Goal: Transaction & Acquisition: Purchase product/service

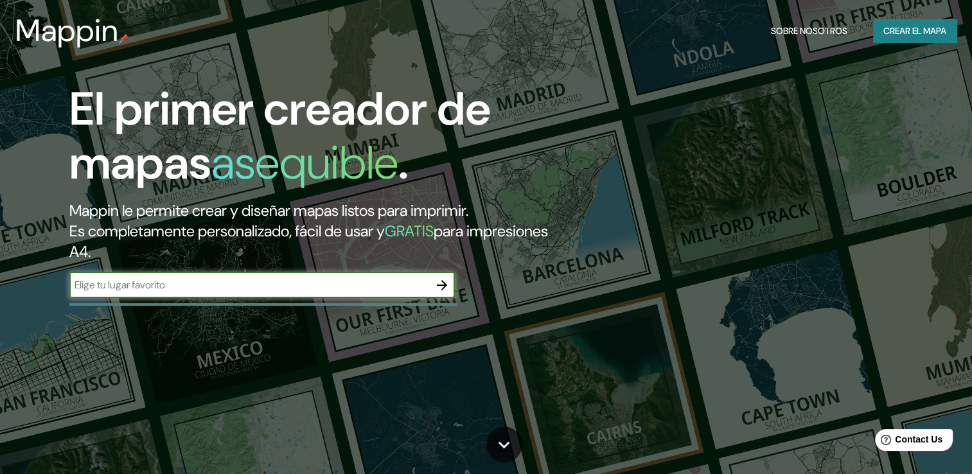
click at [176, 292] on input "text" at bounding box center [249, 284] width 360 height 15
type input "Encarnación"
click at [448, 286] on icon "button" at bounding box center [441, 284] width 15 height 15
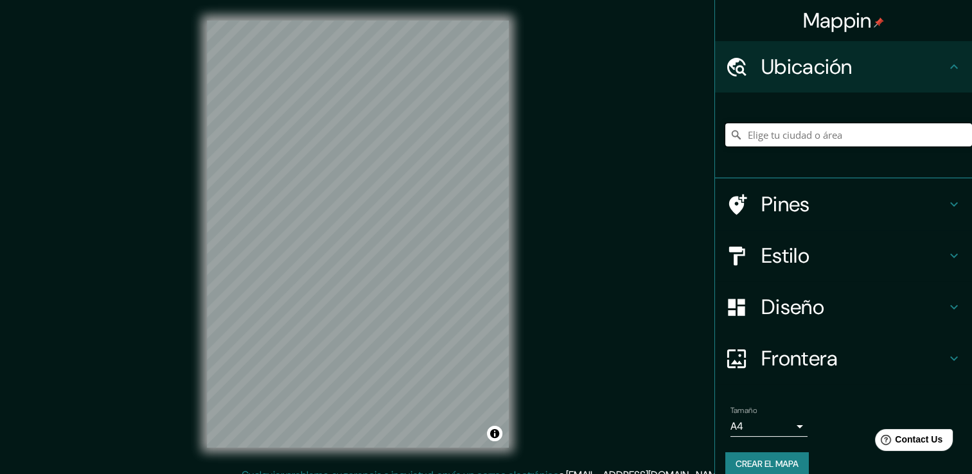
click at [795, 135] on input "Elige tu ciudad o área" at bounding box center [848, 134] width 247 height 23
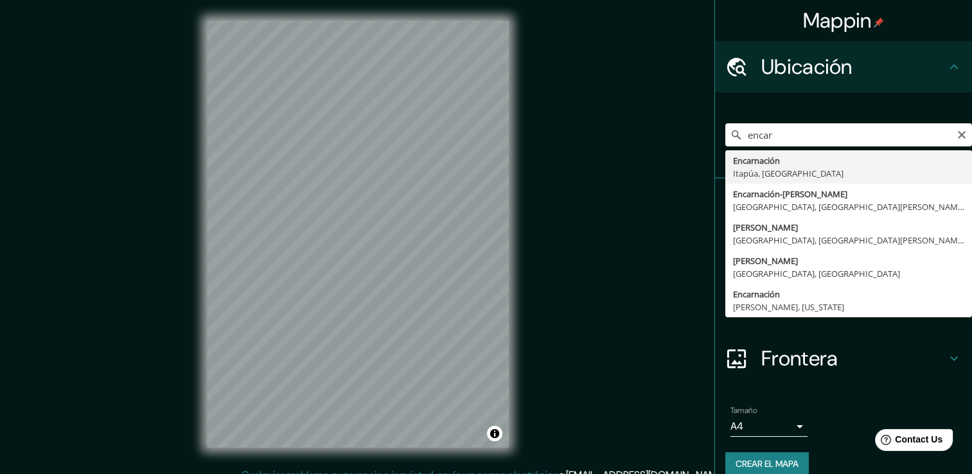
type input "Encarnación, [GEOGRAPHIC_DATA], [GEOGRAPHIC_DATA]"
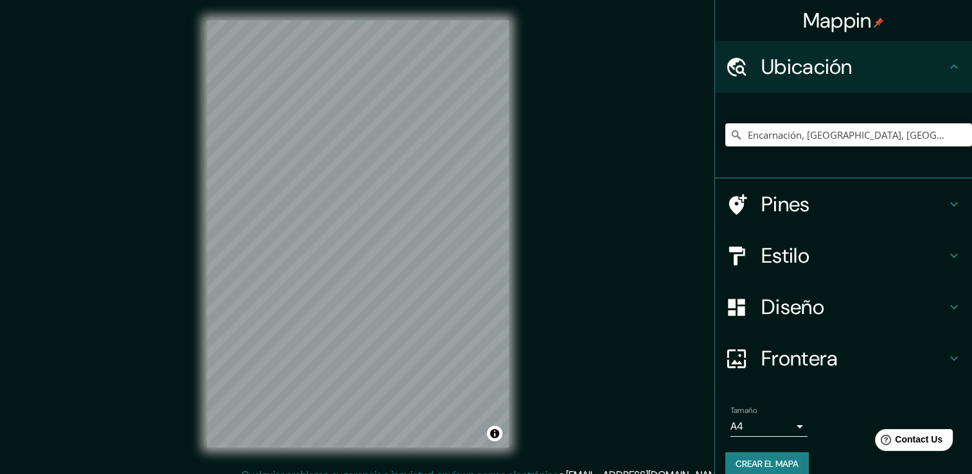
scroll to position [14, 0]
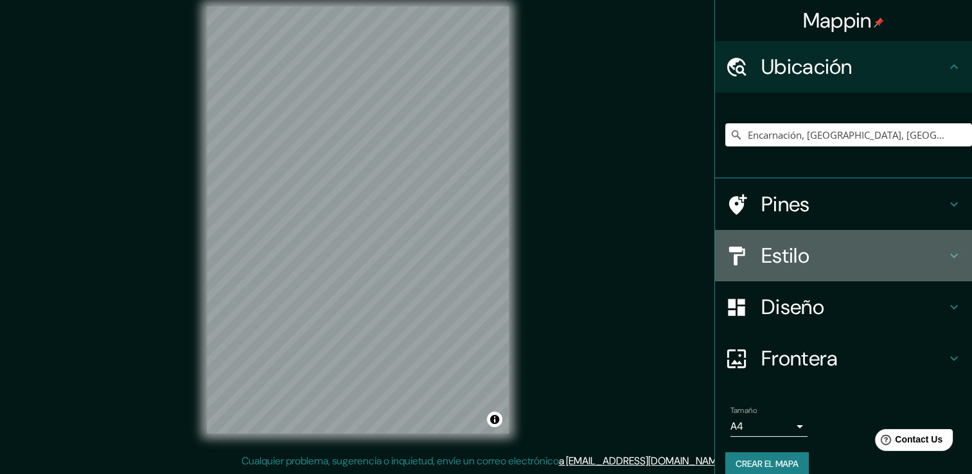
click at [841, 274] on div "Estilo" at bounding box center [843, 255] width 257 height 51
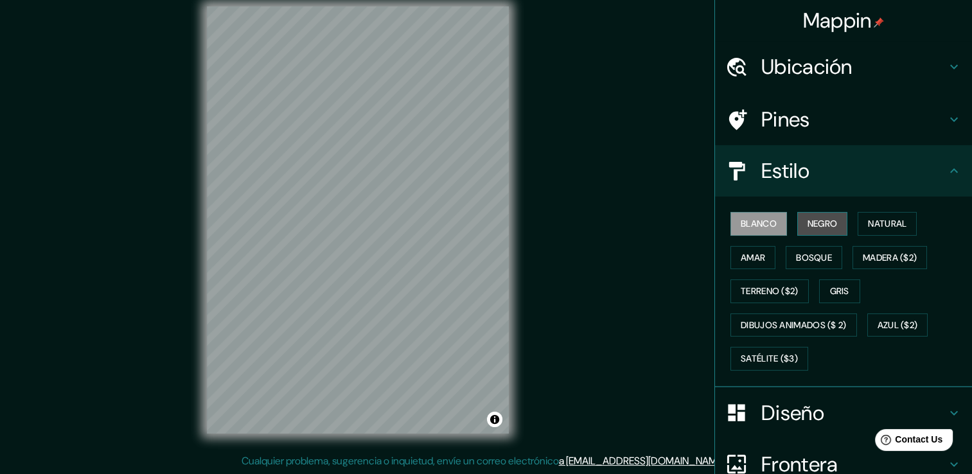
click at [807, 225] on font "Negro" at bounding box center [822, 224] width 30 height 16
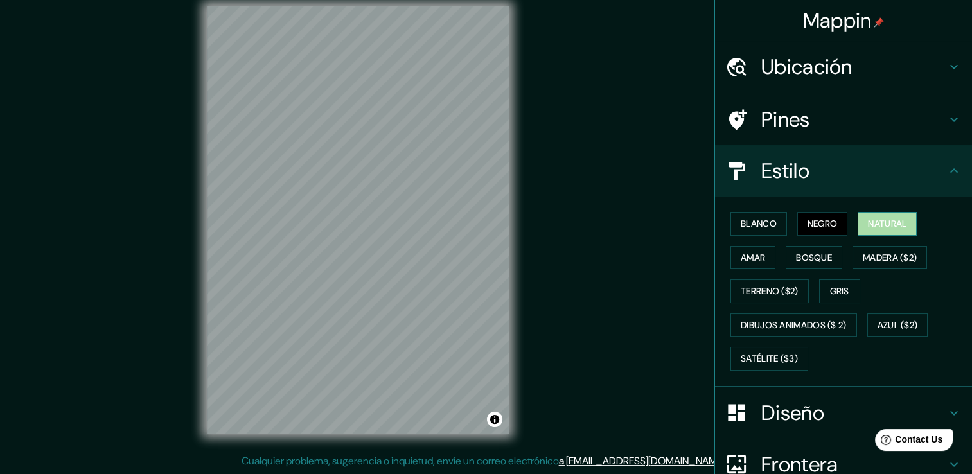
click at [875, 222] on font "Natural" at bounding box center [887, 224] width 39 height 16
click at [740, 253] on font "Amar" at bounding box center [752, 258] width 24 height 16
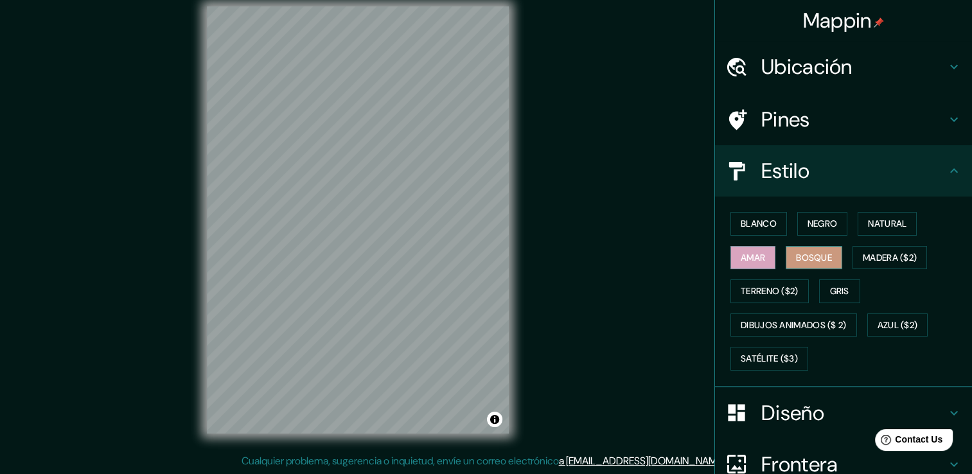
click at [806, 256] on font "Bosque" at bounding box center [814, 258] width 36 height 16
click at [885, 258] on font "Madera ($2)" at bounding box center [889, 258] width 54 height 16
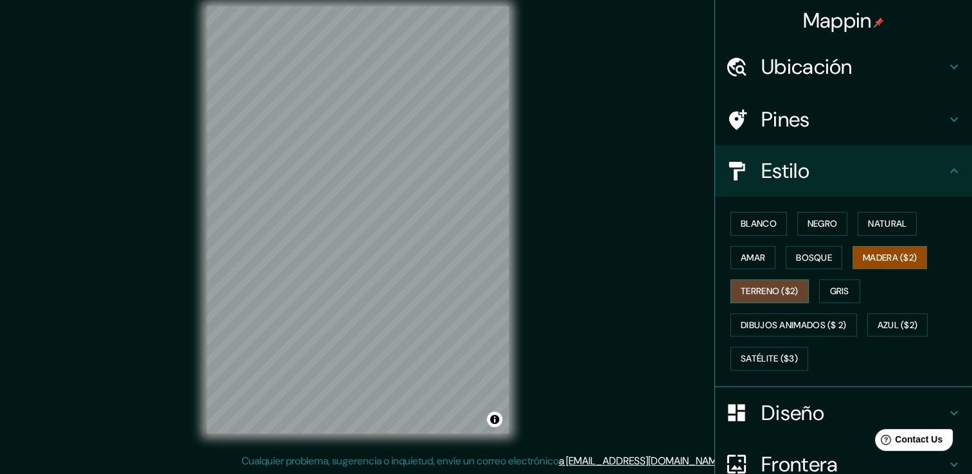
click at [774, 292] on font "Terreno ($2)" at bounding box center [769, 291] width 58 height 16
click at [835, 284] on font "Gris" at bounding box center [839, 291] width 19 height 16
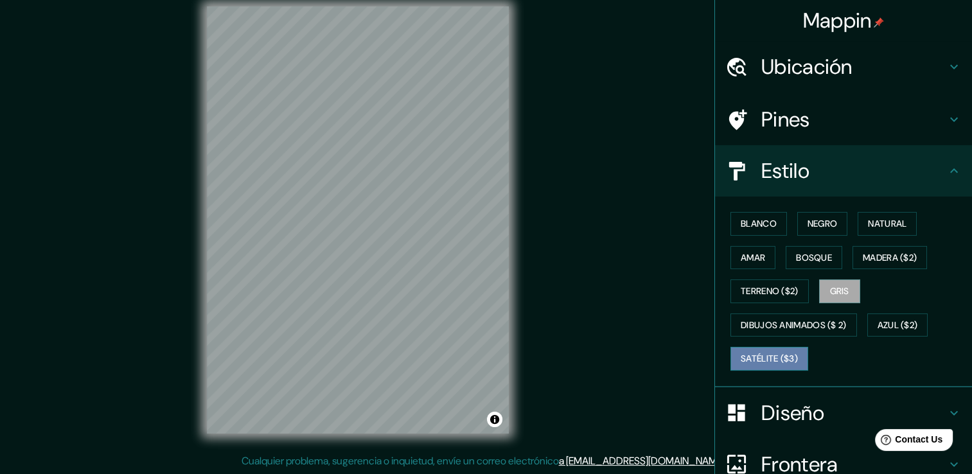
click at [774, 354] on font "Satélite ($3)" at bounding box center [768, 359] width 57 height 16
